Goal: Task Accomplishment & Management: Use online tool/utility

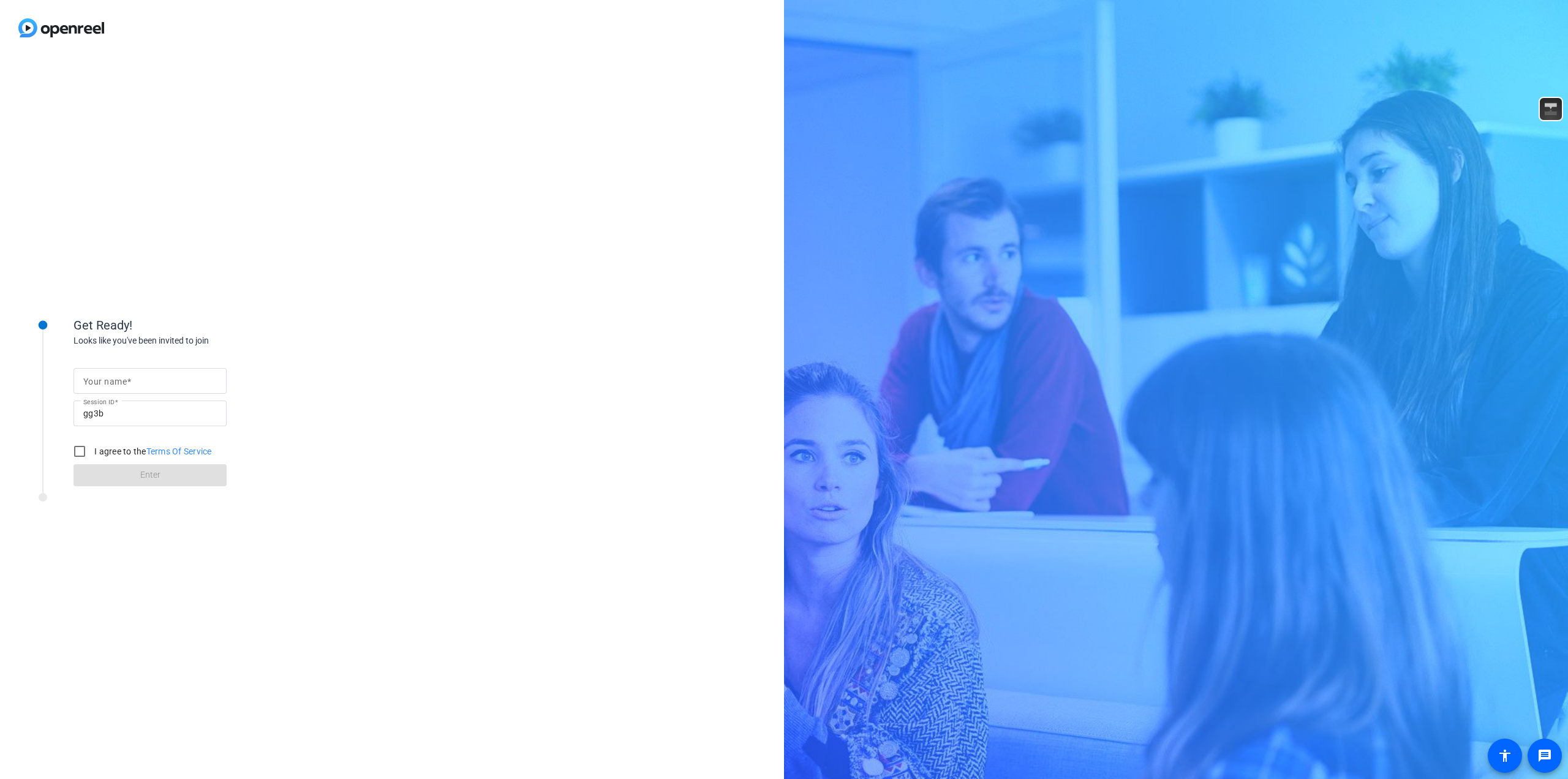
click at [125, 383] on mat-label "Your name" at bounding box center [105, 381] width 43 height 10
click at [125, 383] on input "Your name" at bounding box center [150, 381] width 134 height 15
type input "[PERSON_NAME]"
click at [82, 452] on input "I agree to the Terms Of Service" at bounding box center [80, 451] width 25 height 25
checkbox input "true"
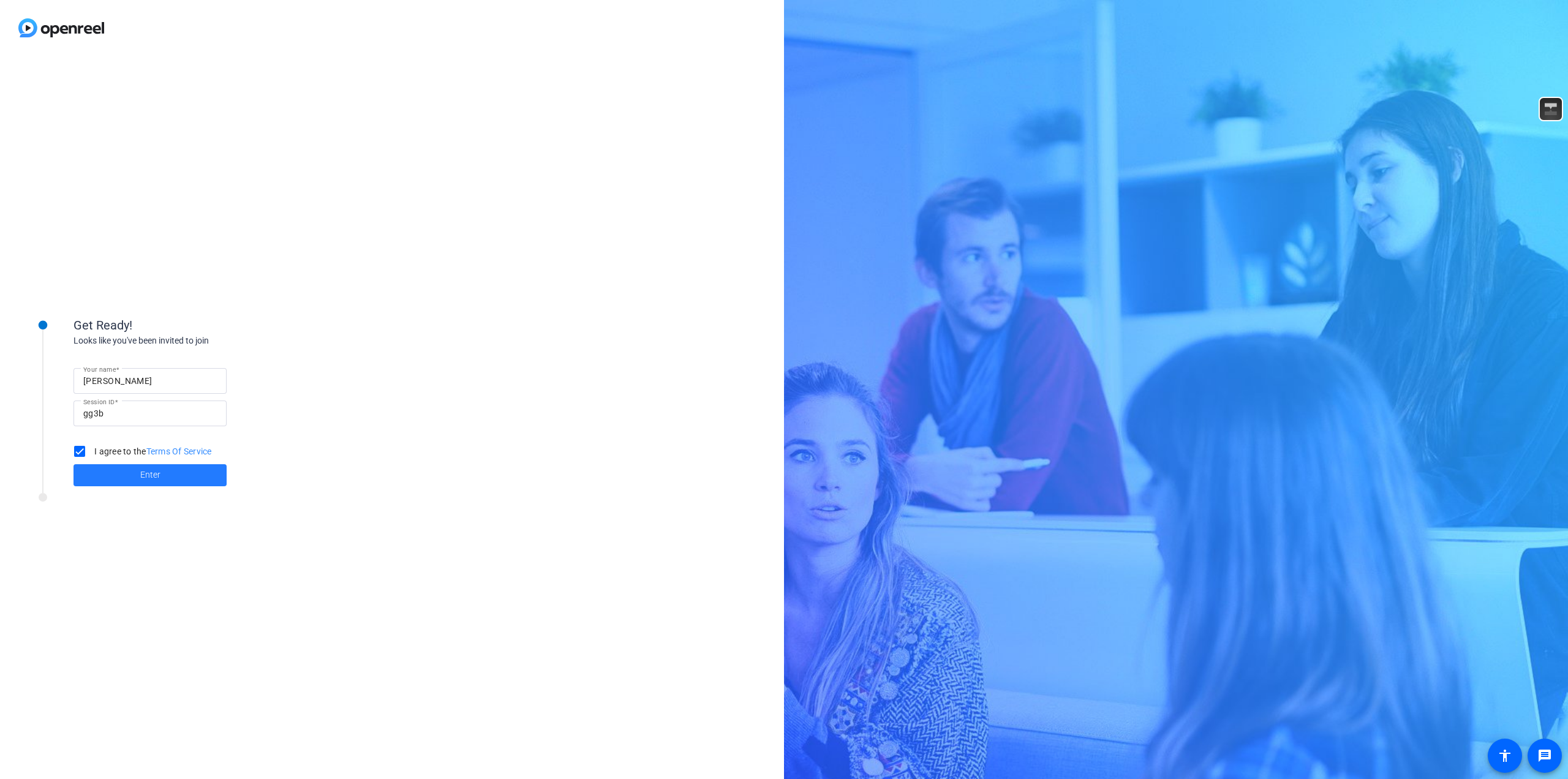
click at [122, 473] on span at bounding box center [150, 475] width 153 height 30
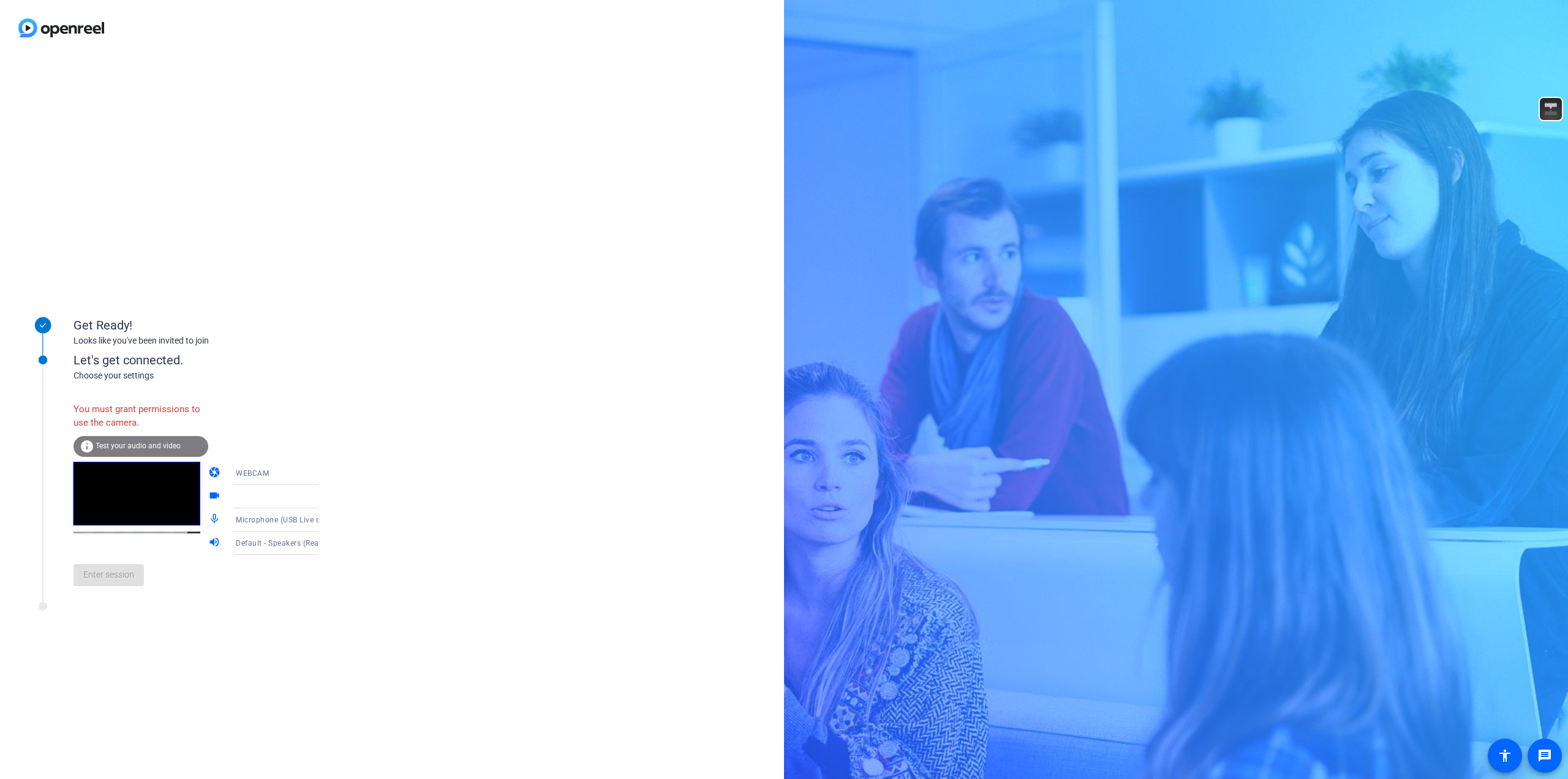
click at [285, 474] on div "WEBCAM" at bounding box center [281, 473] width 92 height 15
click at [241, 496] on span "WEBCAM" at bounding box center [235, 497] width 32 height 15
click at [247, 503] on div at bounding box center [281, 496] width 92 height 15
click at [101, 413] on div "You must grant permissions to use the camera." at bounding box center [141, 416] width 135 height 40
click at [323, 472] on icon at bounding box center [331, 474] width 15 height 15
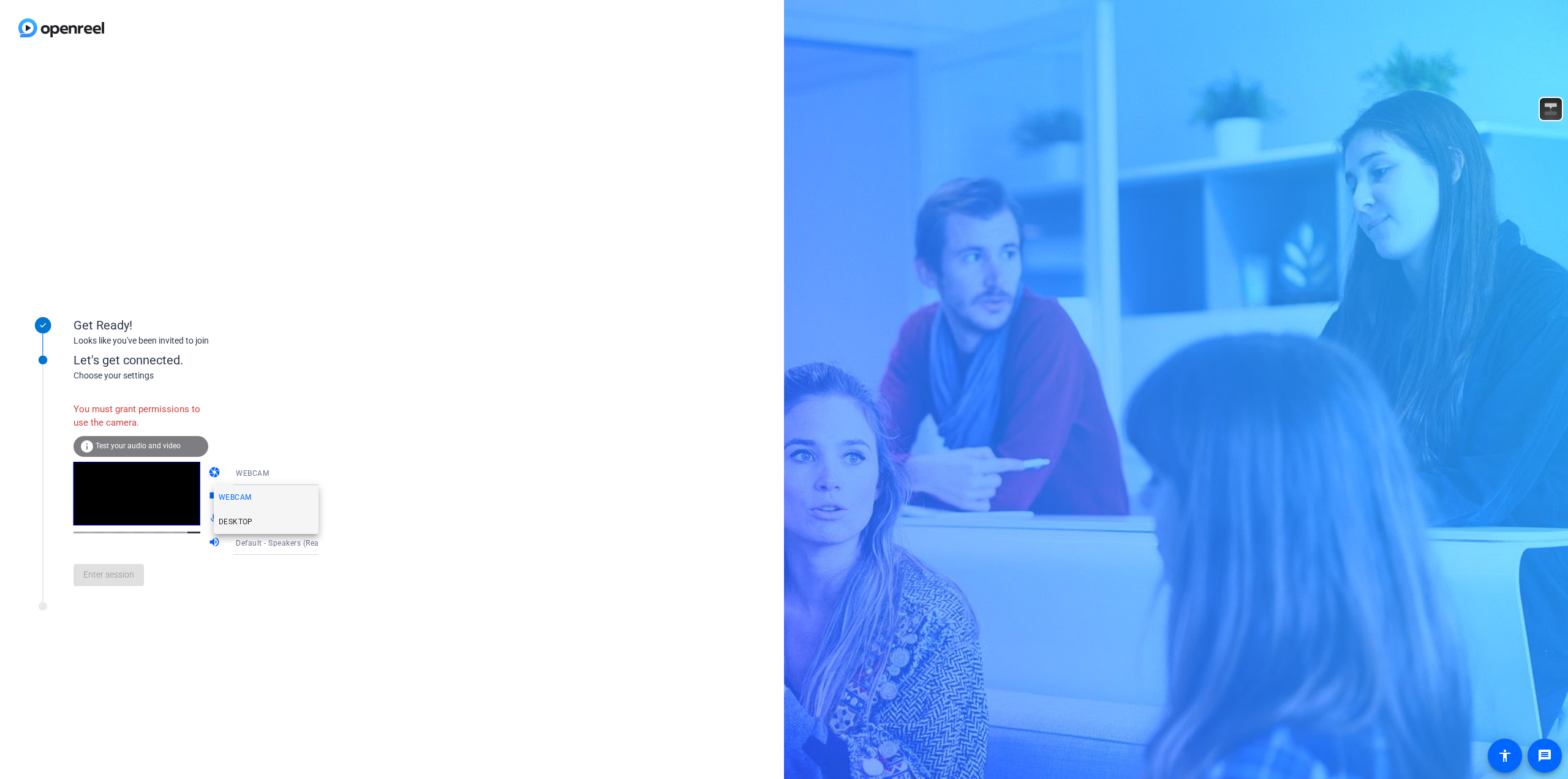
click at [244, 518] on span "DESKTOP" at bounding box center [236, 522] width 34 height 15
click at [246, 472] on span "DESKTOP" at bounding box center [253, 474] width 35 height 9
click at [133, 436] on div at bounding box center [784, 390] width 1568 height 779
click at [127, 444] on span "Test your audio and video" at bounding box center [138, 446] width 85 height 9
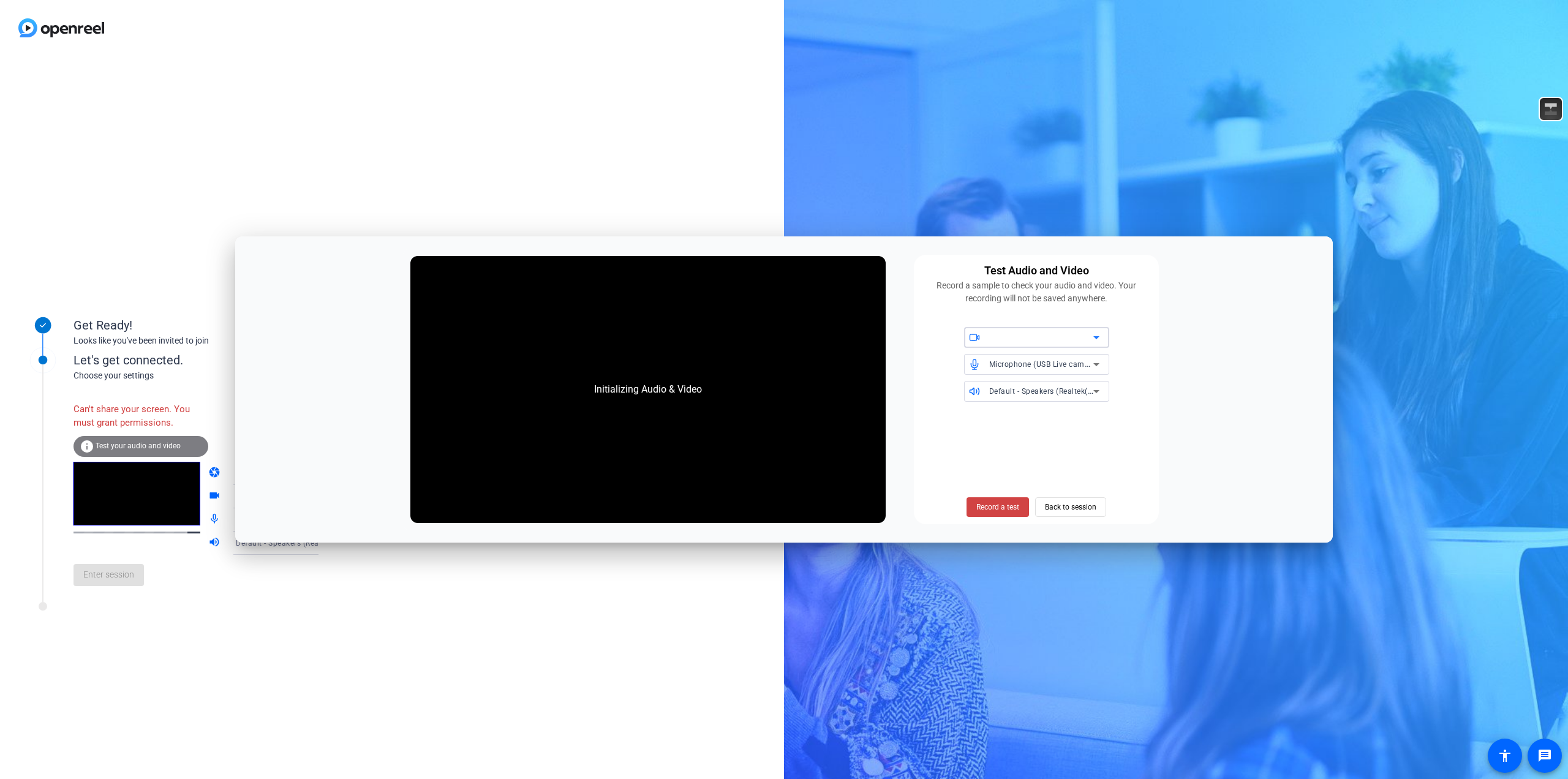
click at [1051, 334] on div at bounding box center [1041, 338] width 104 height 15
click at [1087, 338] on div at bounding box center [1041, 338] width 104 height 15
click at [1097, 335] on icon at bounding box center [1097, 338] width 15 height 15
click at [1097, 336] on icon at bounding box center [1097, 338] width 15 height 15
click at [753, 165] on div "Get Ready! Looks like you've been invited to join Let's get connected. Choose y…" at bounding box center [392, 417] width 784 height 723
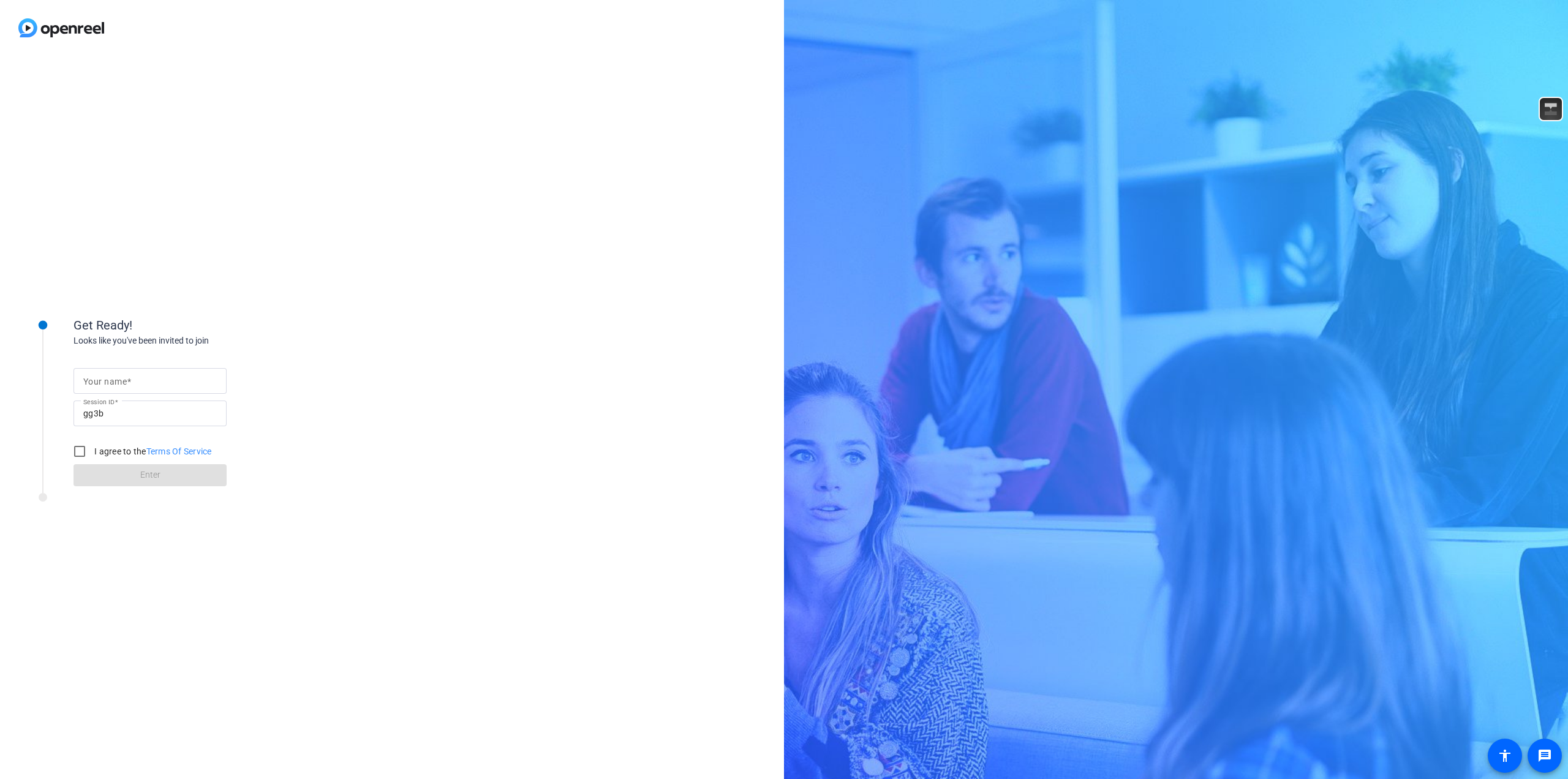
click at [122, 383] on mat-label "Your name" at bounding box center [105, 381] width 43 height 10
click at [122, 383] on input "Your name" at bounding box center [150, 381] width 134 height 15
type input "[PERSON_NAME]"
click at [81, 450] on input "I agree to the Terms Of Service" at bounding box center [80, 451] width 25 height 25
checkbox input "true"
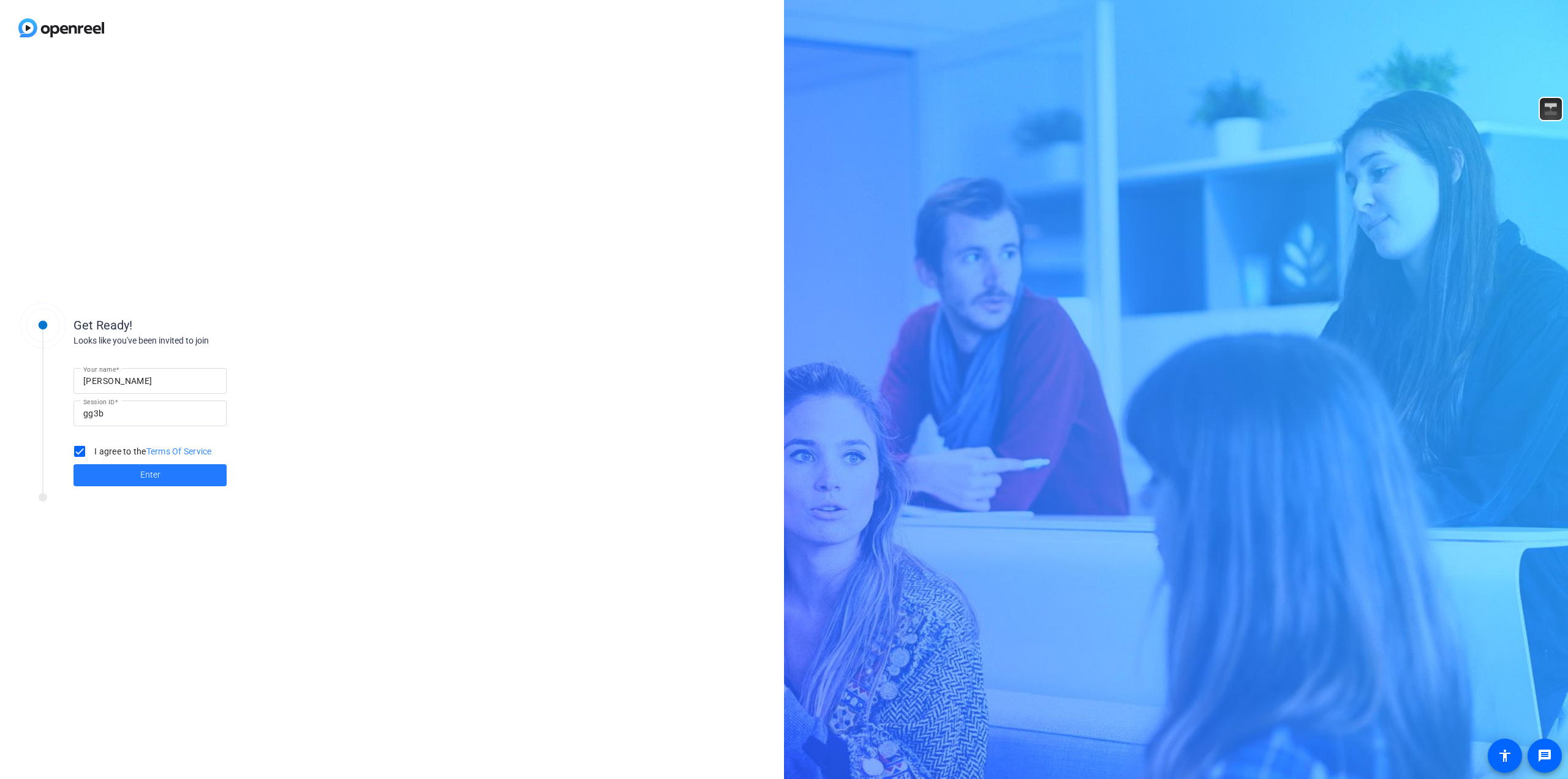
click at [146, 471] on span "Enter" at bounding box center [150, 475] width 20 height 13
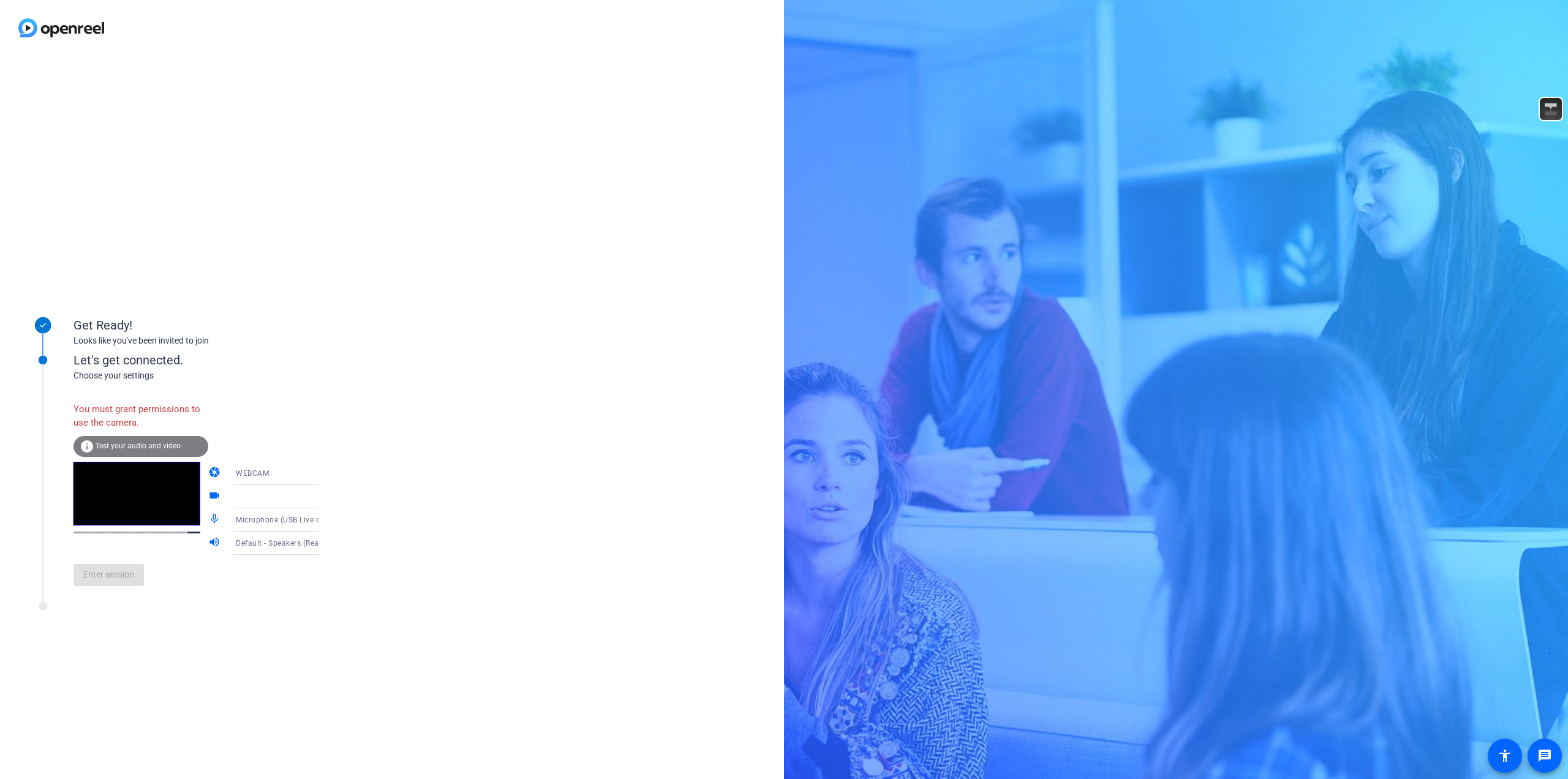
click at [154, 443] on span "Test your audio and video" at bounding box center [138, 446] width 85 height 9
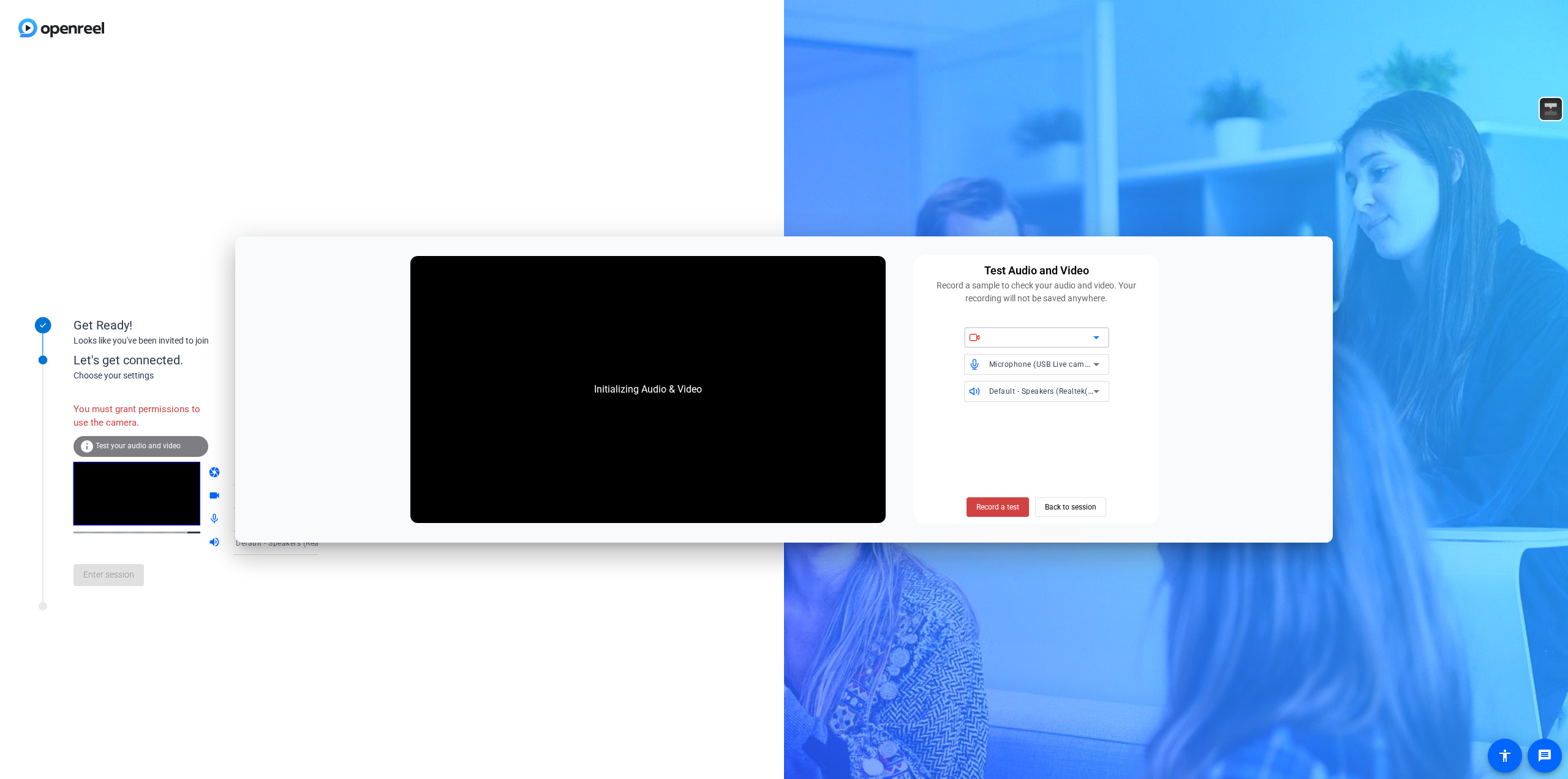
click at [1042, 339] on div at bounding box center [1041, 338] width 104 height 15
click at [1095, 335] on icon at bounding box center [1097, 338] width 15 height 15
click at [1065, 504] on span "Back to session" at bounding box center [1070, 507] width 51 height 23
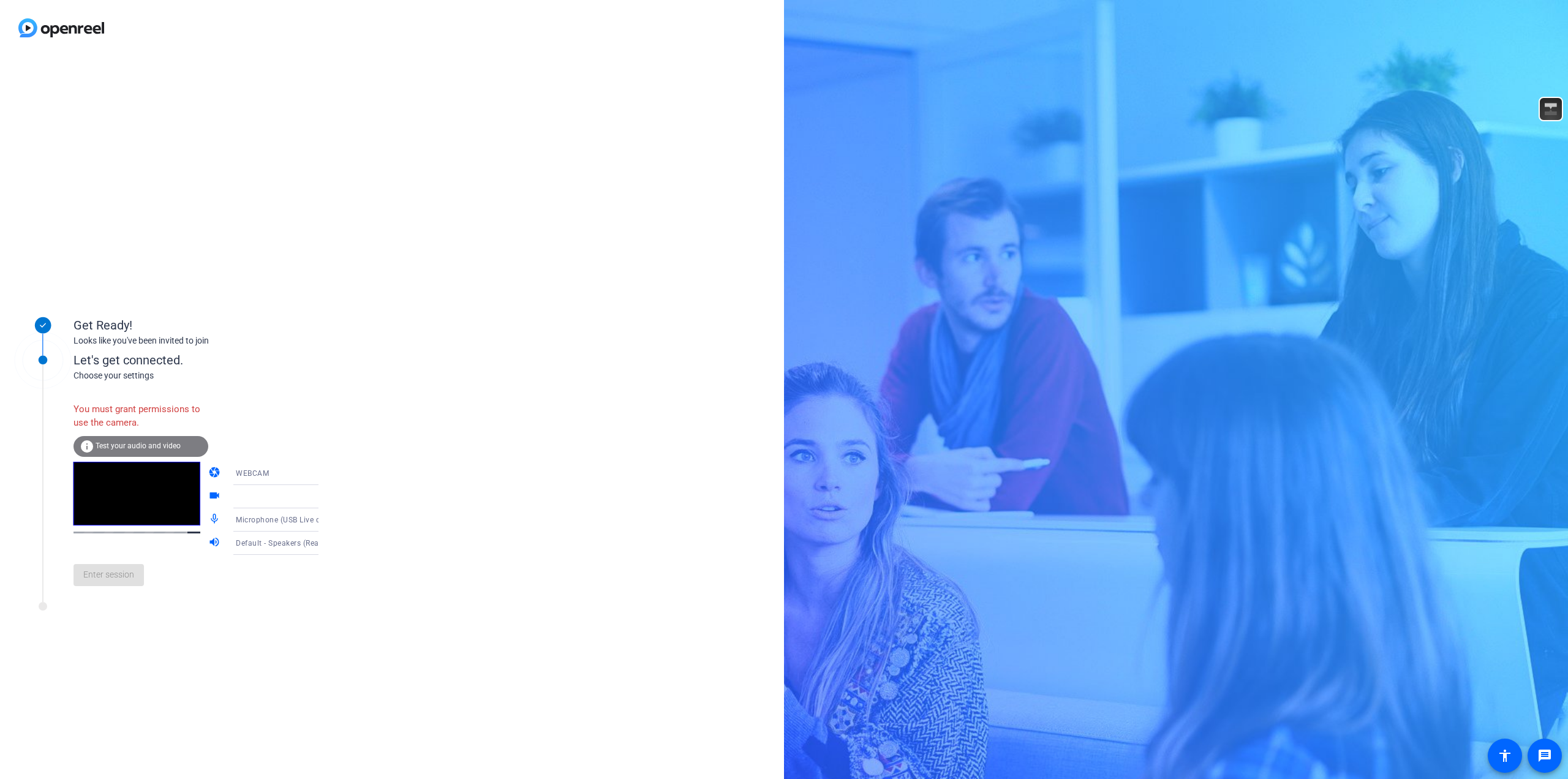
click at [328, 496] on icon at bounding box center [331, 496] width 6 height 3
click at [128, 446] on span "Test your audio and video" at bounding box center [138, 446] width 85 height 9
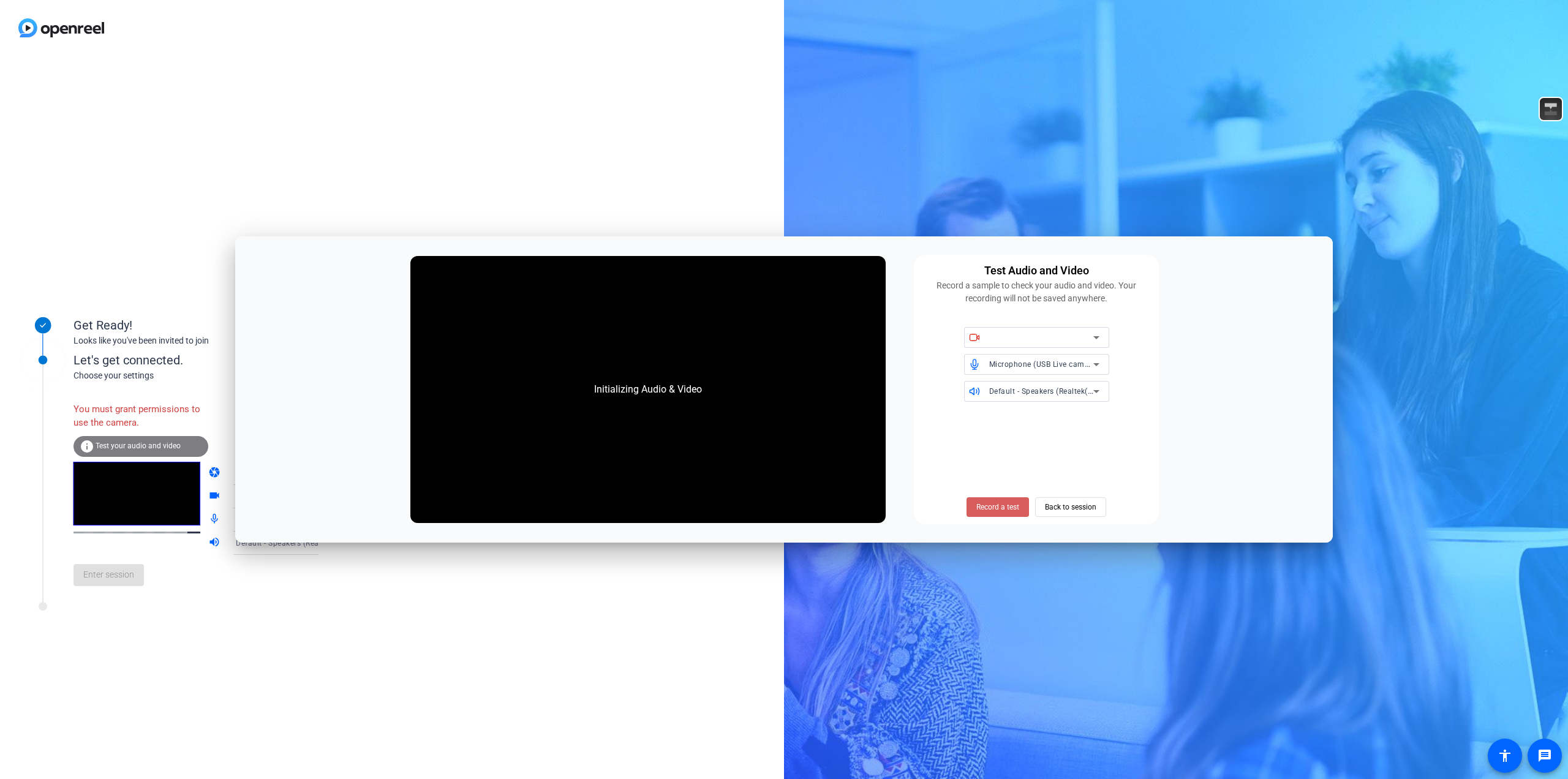
click at [1009, 503] on span "Record a test" at bounding box center [998, 507] width 43 height 11
click at [1008, 512] on span "Record a test" at bounding box center [998, 507] width 43 height 11
click at [1048, 503] on span "Back to session" at bounding box center [1070, 507] width 51 height 23
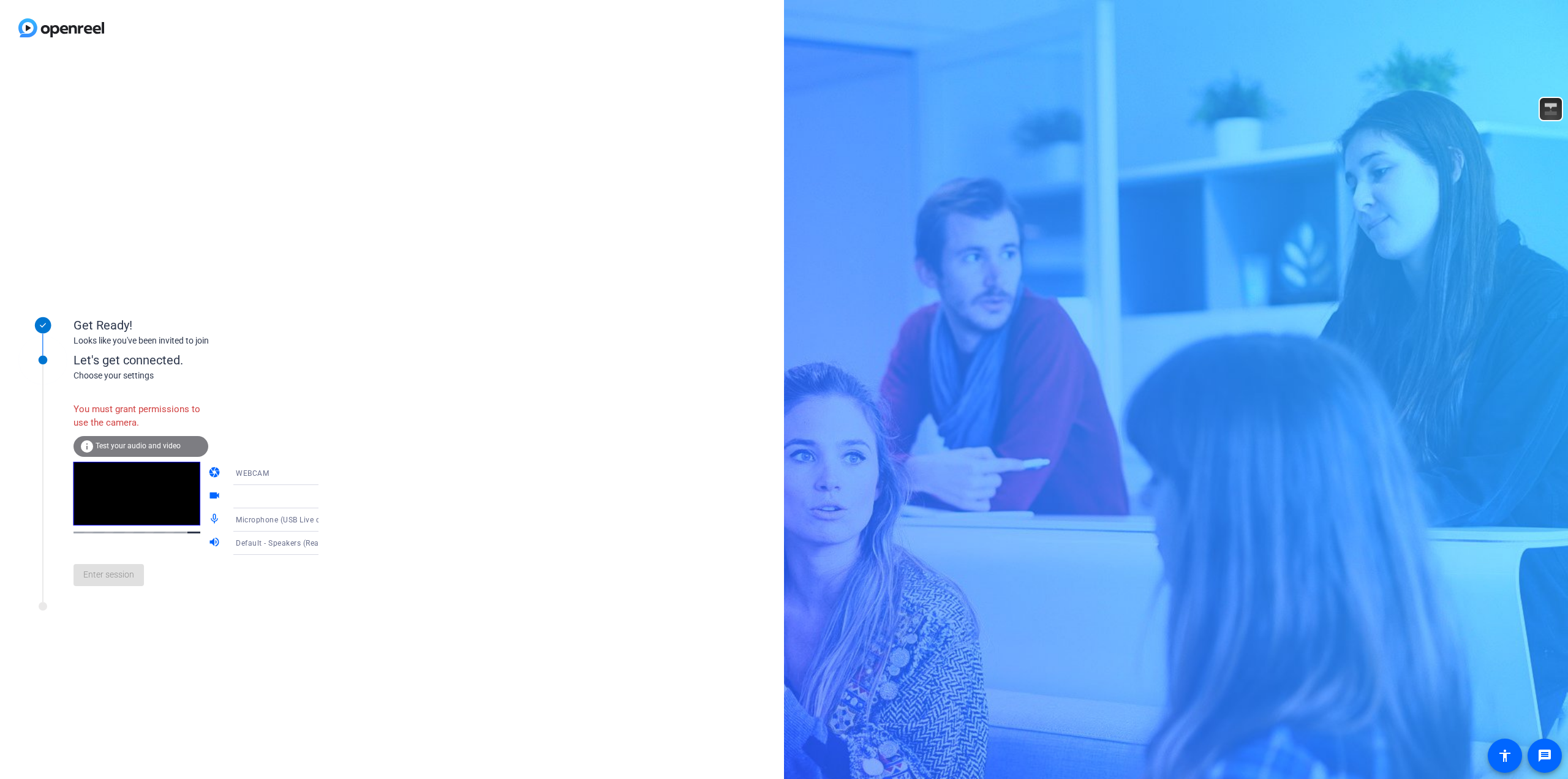
click at [431, 469] on div "Get Ready! Looks like you've been invited to join Let's get connected. Choose y…" at bounding box center [392, 417] width 784 height 723
click at [116, 445] on span "Test your audio and video" at bounding box center [138, 446] width 85 height 9
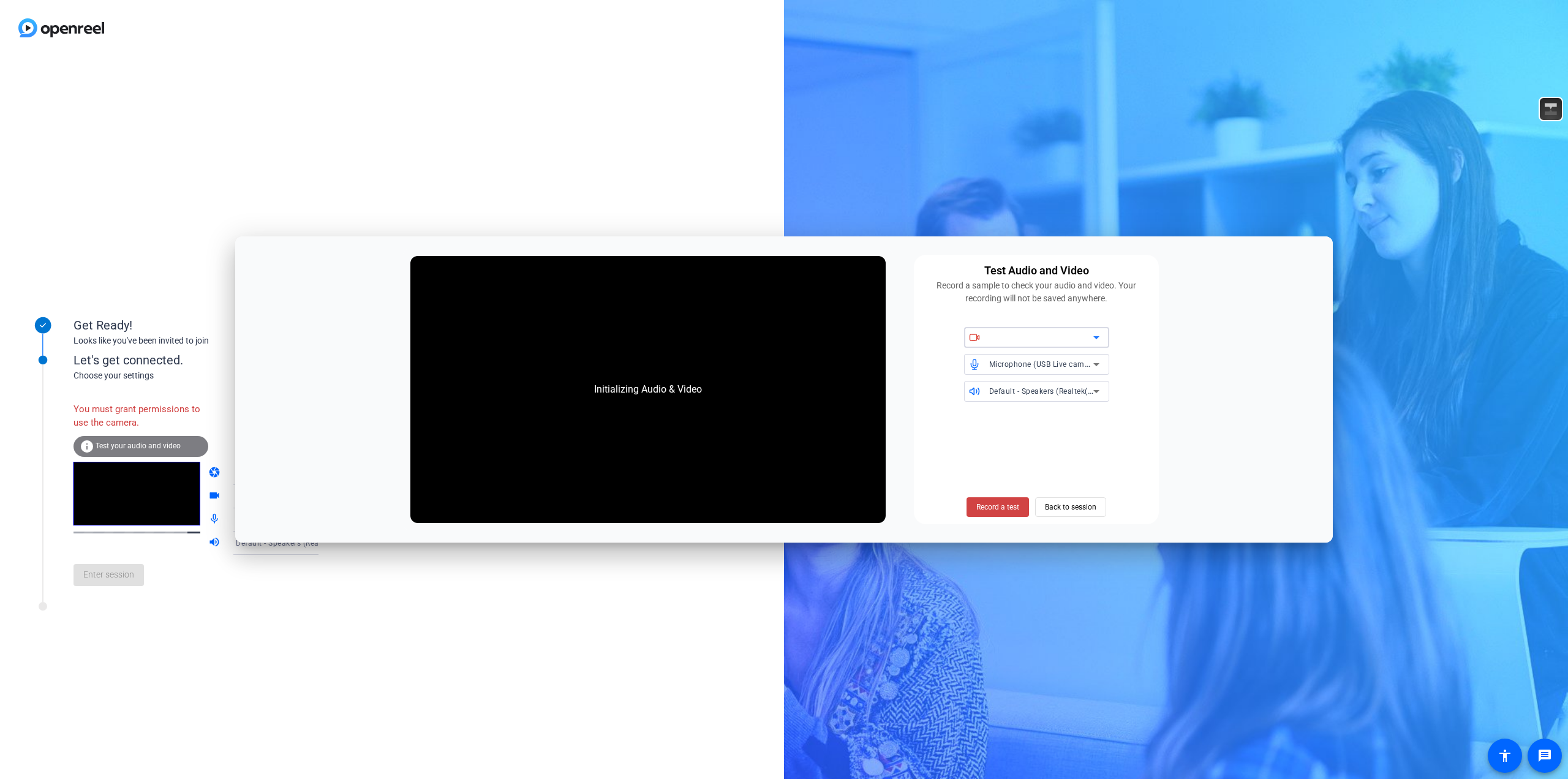
click at [1252, 276] on div "Initializing Audio & Video Test Audio and Video Record a sample to check your a…" at bounding box center [784, 390] width 1098 height 307
click at [983, 514] on span at bounding box center [998, 507] width 62 height 30
click at [1101, 508] on span at bounding box center [1071, 507] width 70 height 30
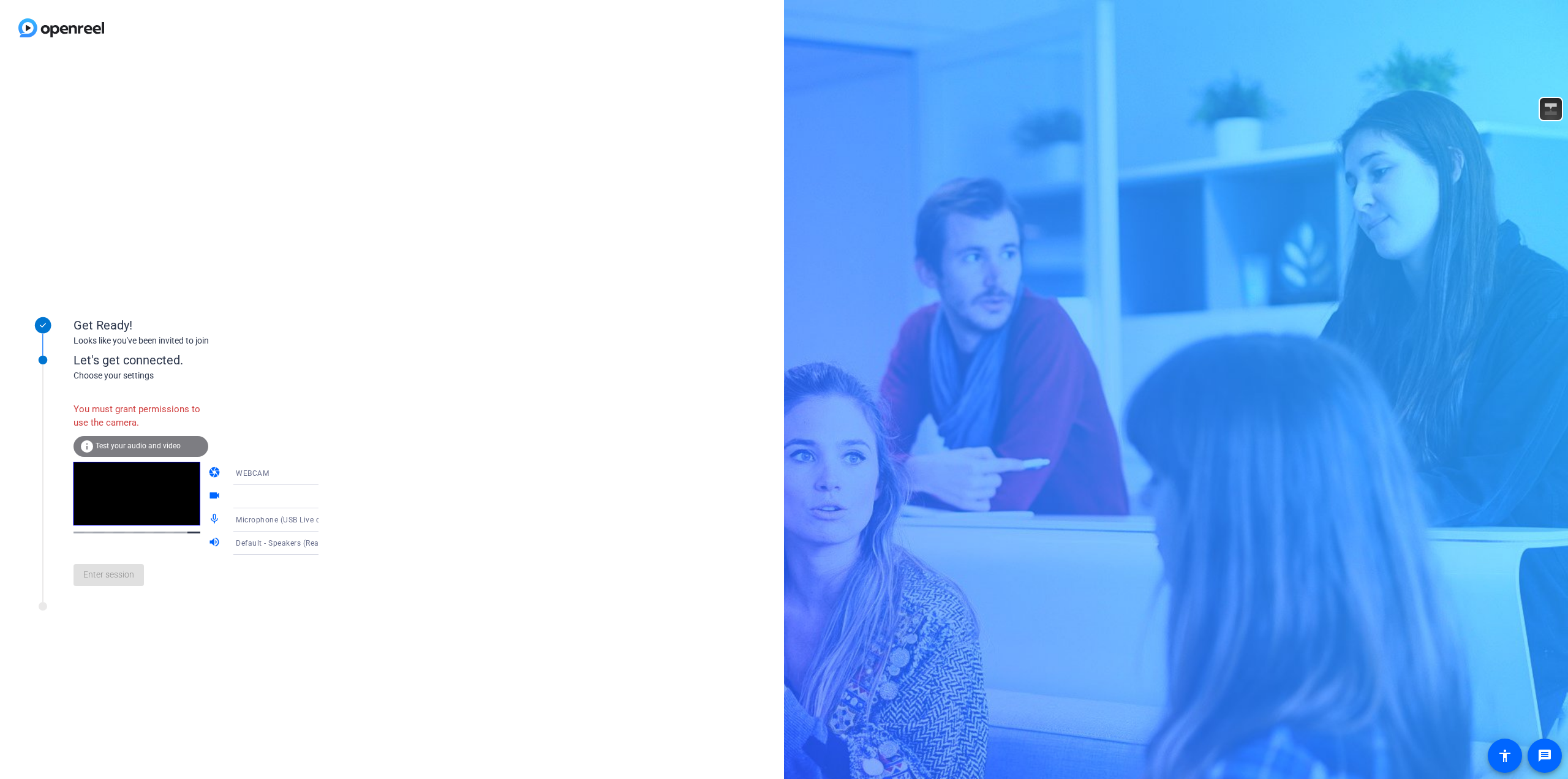
click at [484, 494] on div "Get Ready! Looks like you've been invited to join Let's get connected. Choose y…" at bounding box center [392, 417] width 784 height 723
click at [251, 498] on div at bounding box center [281, 496] width 92 height 15
click at [323, 498] on icon at bounding box center [331, 496] width 15 height 15
